Goal: Information Seeking & Learning: Learn about a topic

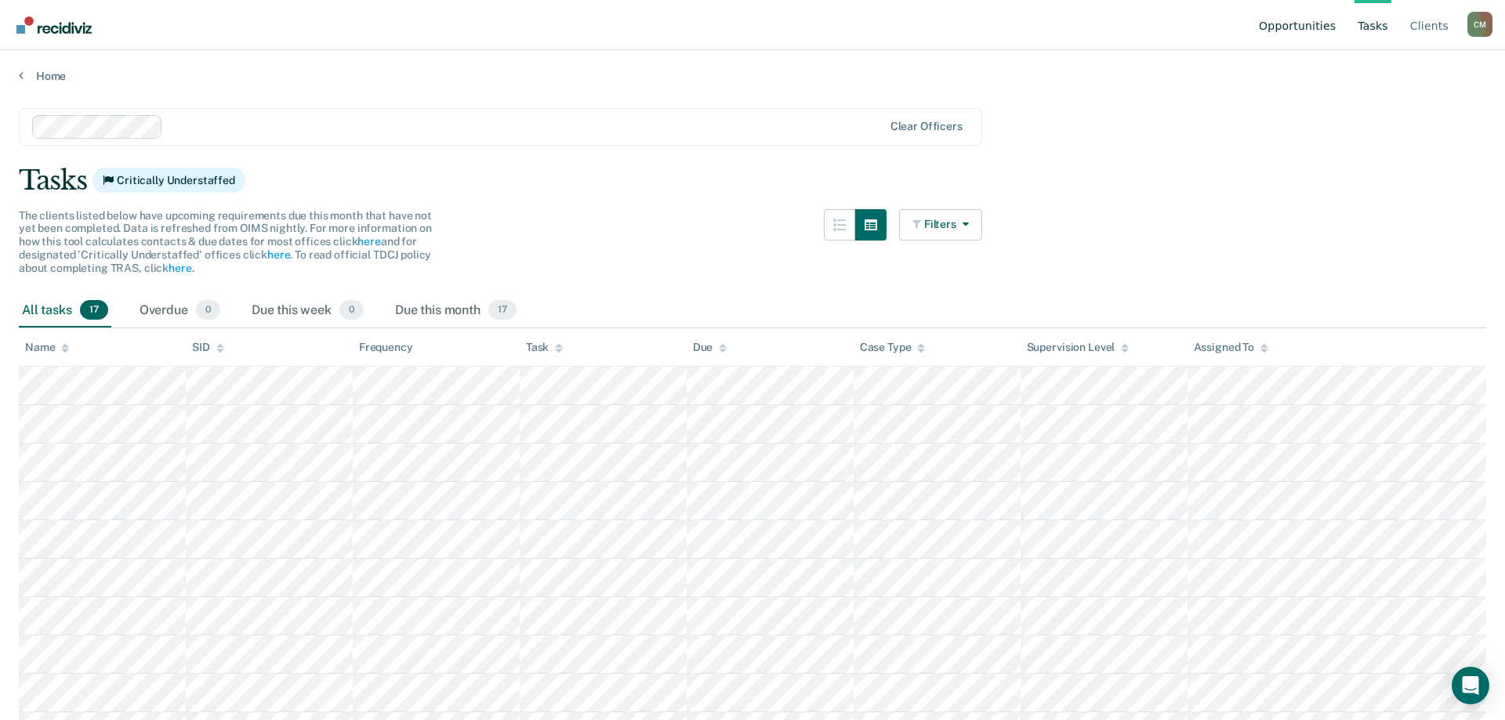
click at [1321, 25] on link "Opportunities" at bounding box center [1297, 25] width 83 height 50
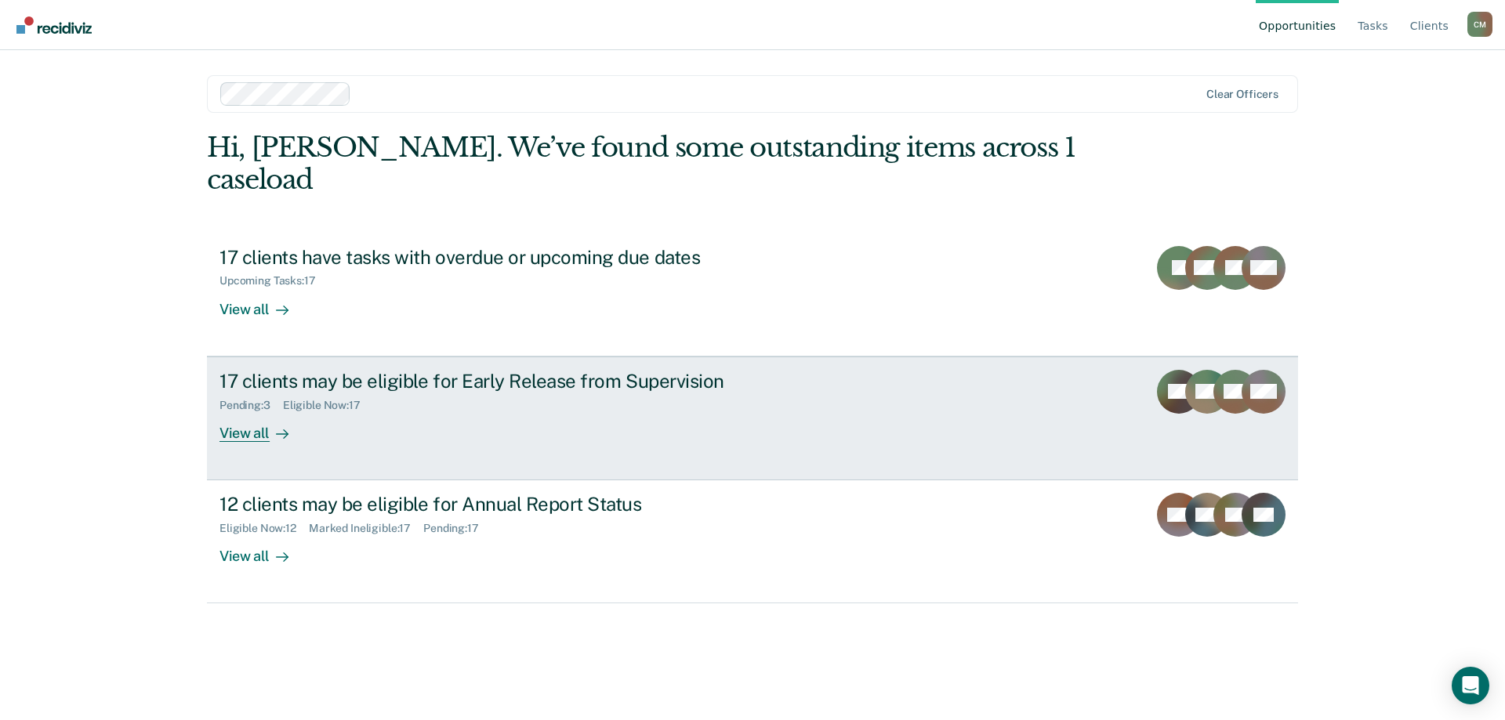
click at [549, 370] on div "17 clients may be eligible for Early Release from Supervision" at bounding box center [494, 381] width 550 height 23
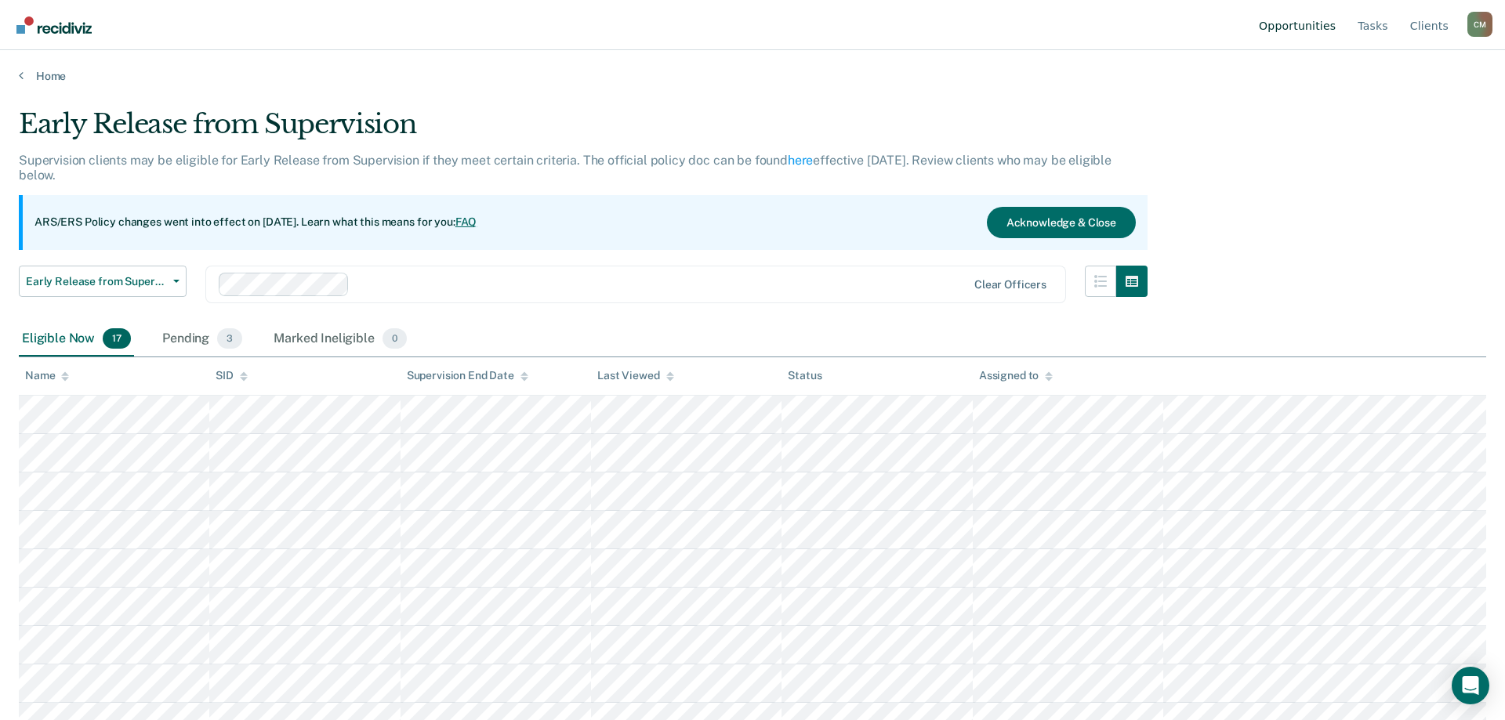
click at [1329, 27] on link "Opportunities" at bounding box center [1297, 25] width 83 height 50
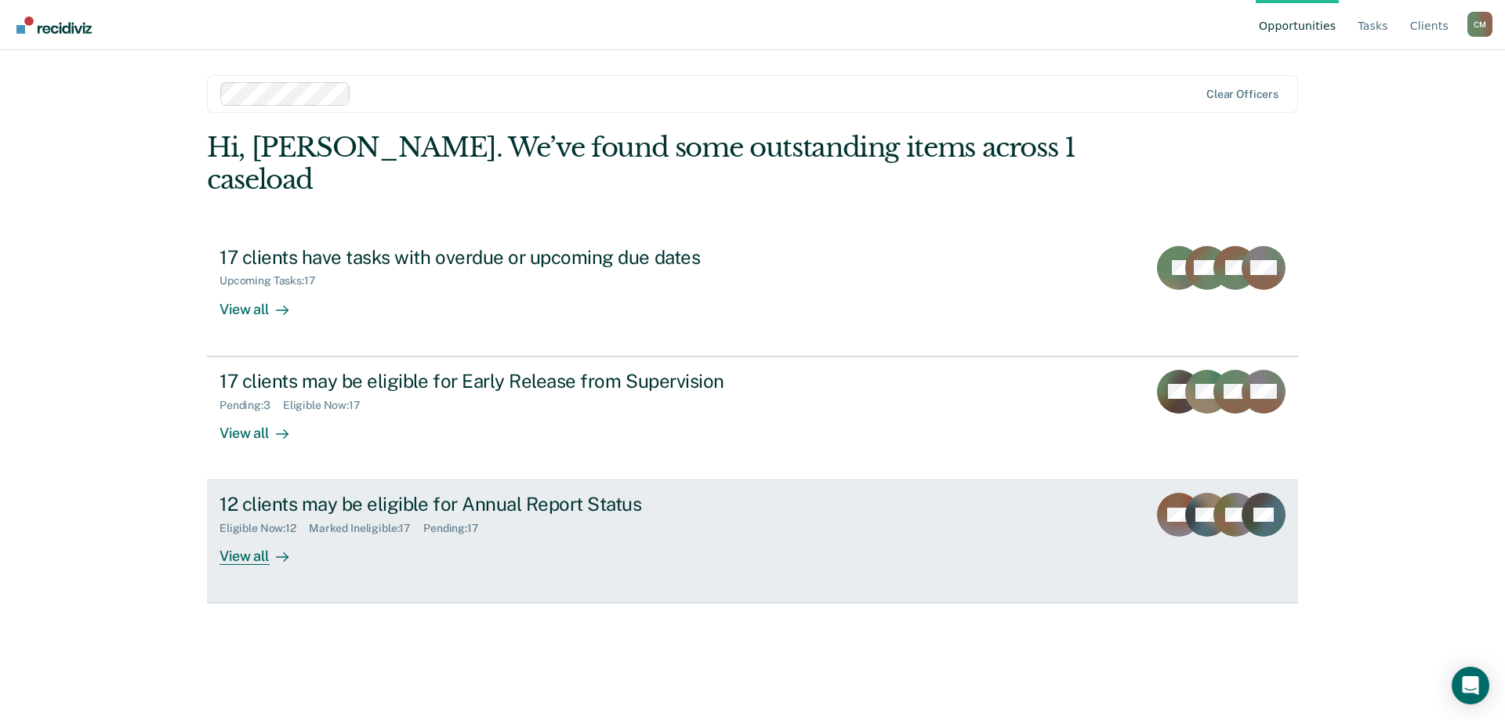
click at [578, 493] on div "12 clients may be eligible for Annual Report Status" at bounding box center [494, 504] width 550 height 23
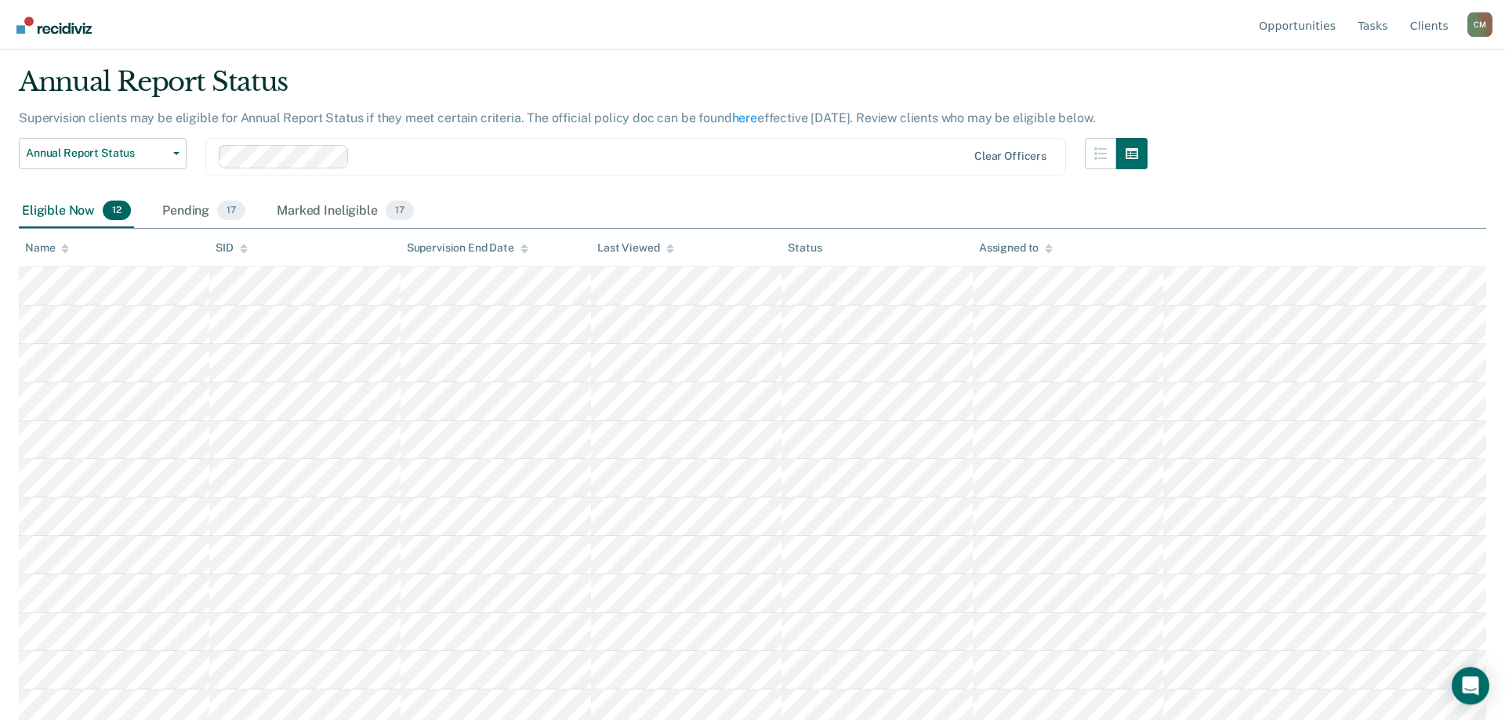
scroll to position [50, 0]
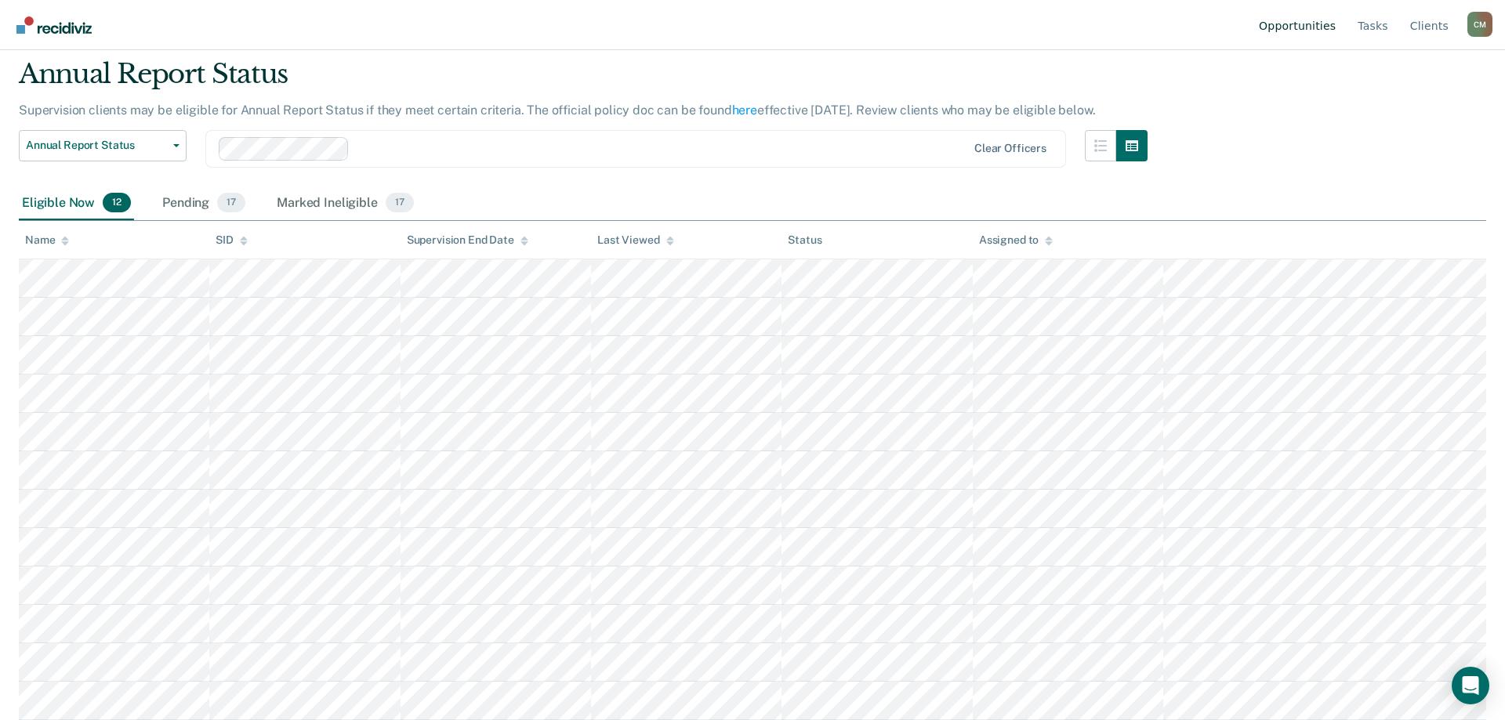
click at [1324, 27] on link "Opportunities" at bounding box center [1297, 25] width 83 height 50
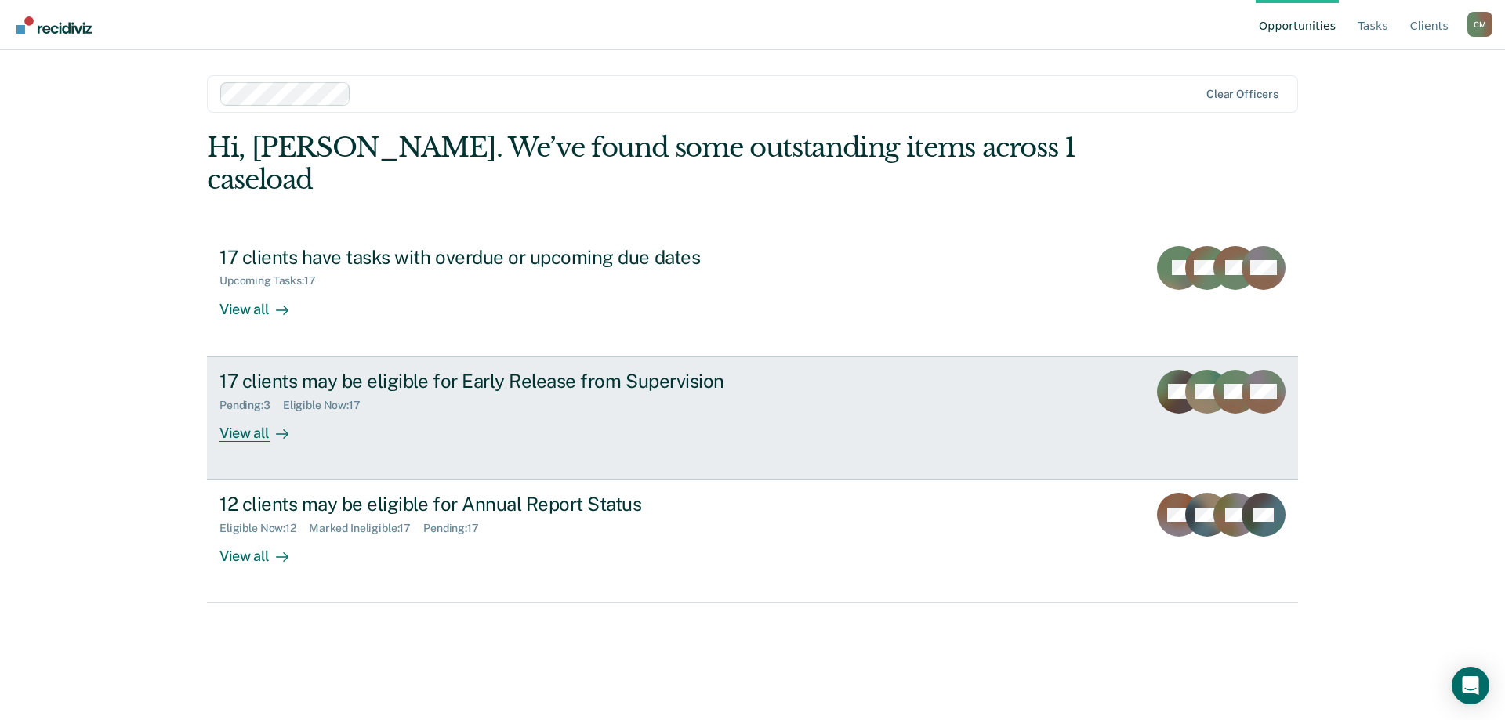
click at [545, 370] on div "17 clients may be eligible for Early Release from Supervision" at bounding box center [494, 381] width 550 height 23
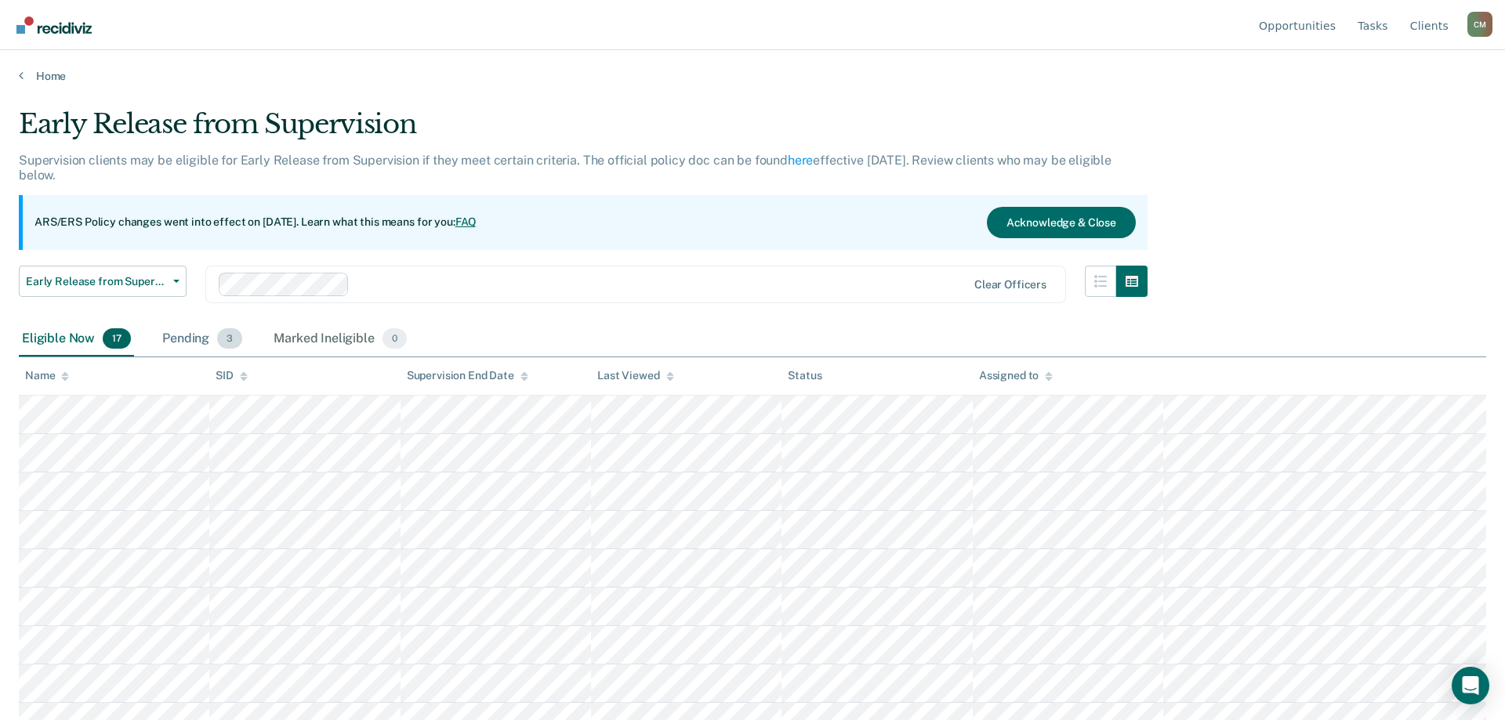
click at [198, 340] on div "Pending 3" at bounding box center [202, 339] width 86 height 34
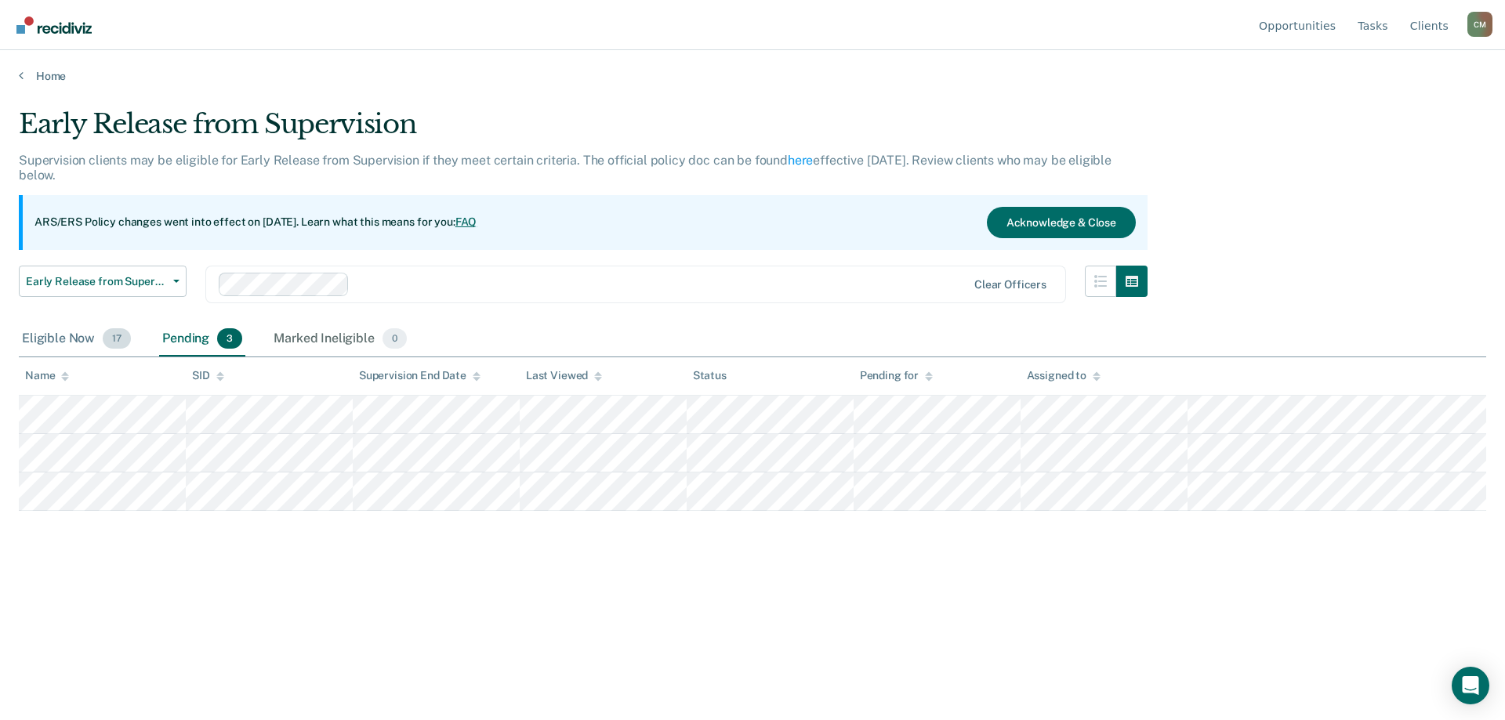
click at [72, 341] on div "Eligible Now 17" at bounding box center [76, 339] width 115 height 34
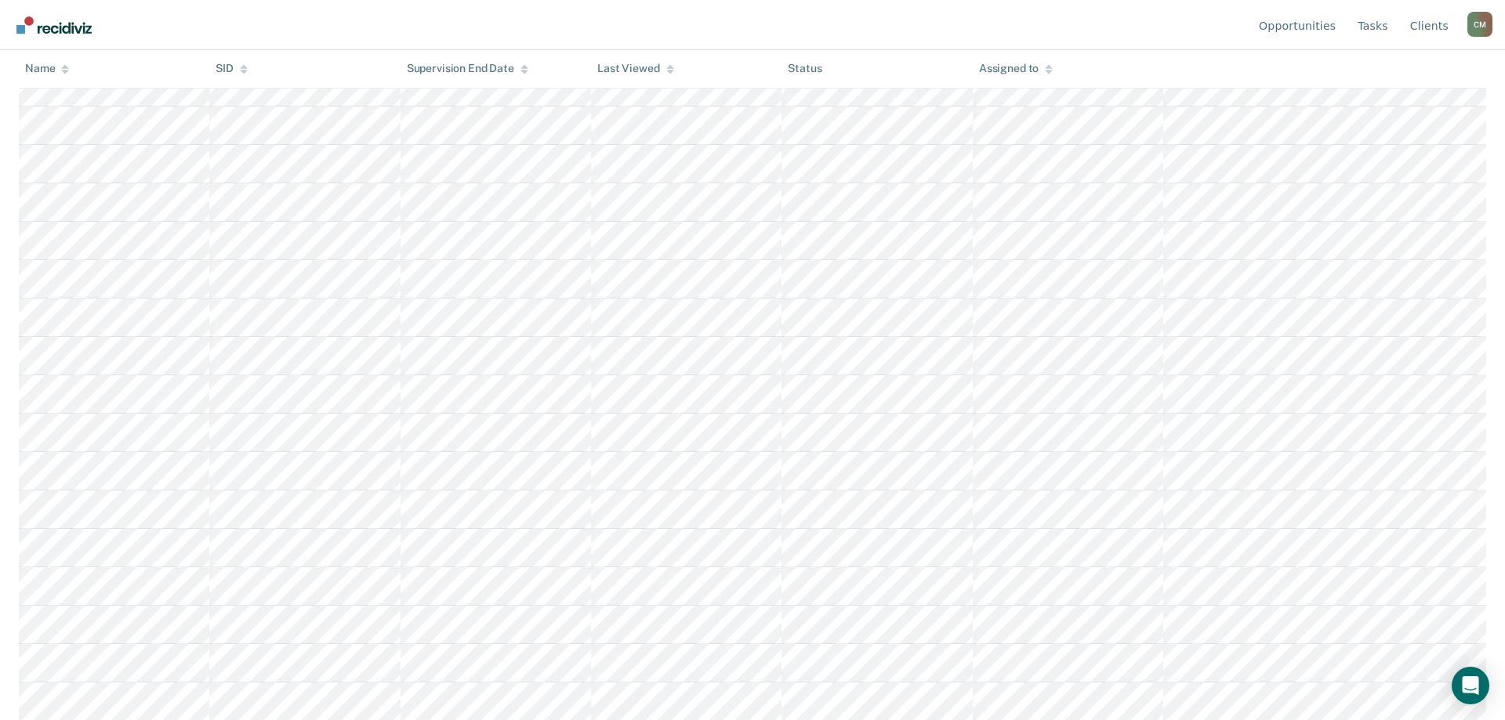
scroll to position [8, 0]
